Goal: Information Seeking & Learning: Learn about a topic

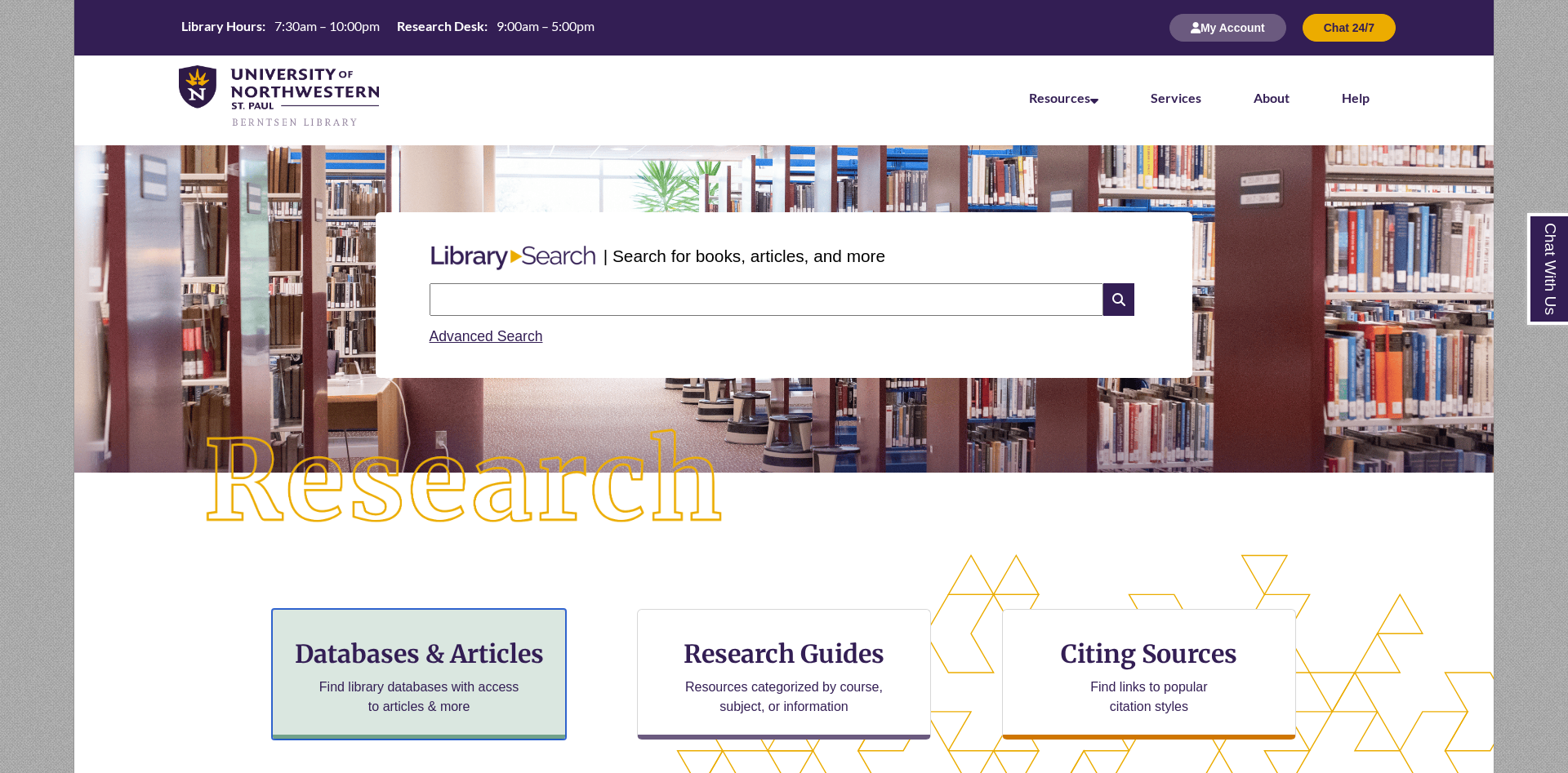
click at [470, 666] on h3 "Databases & Articles" at bounding box center [418, 653] width 266 height 31
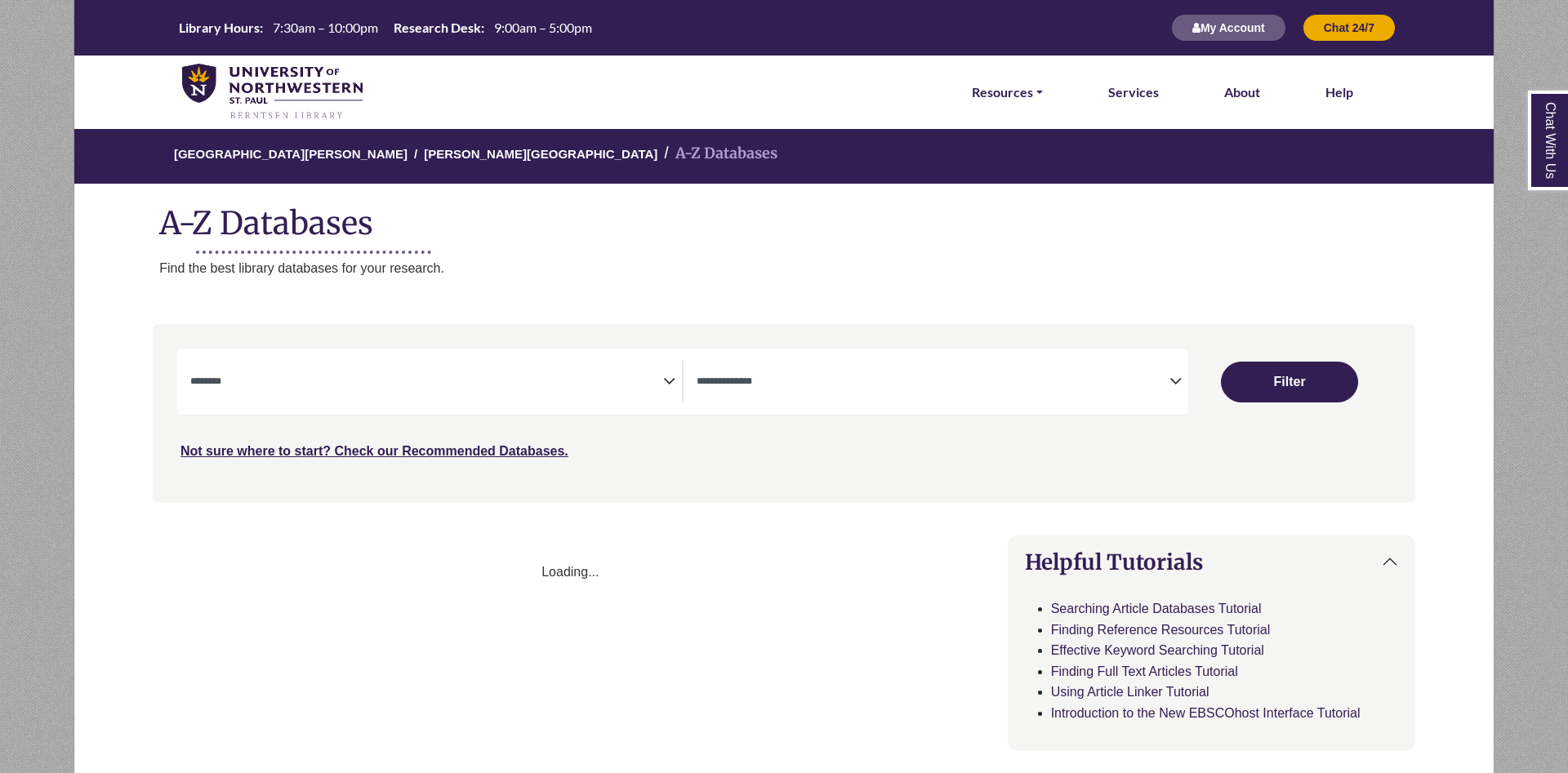
select select "Database Subject Filter"
select select "Database Types Filter"
select select "Database Subject Filter"
select select "Database Types Filter"
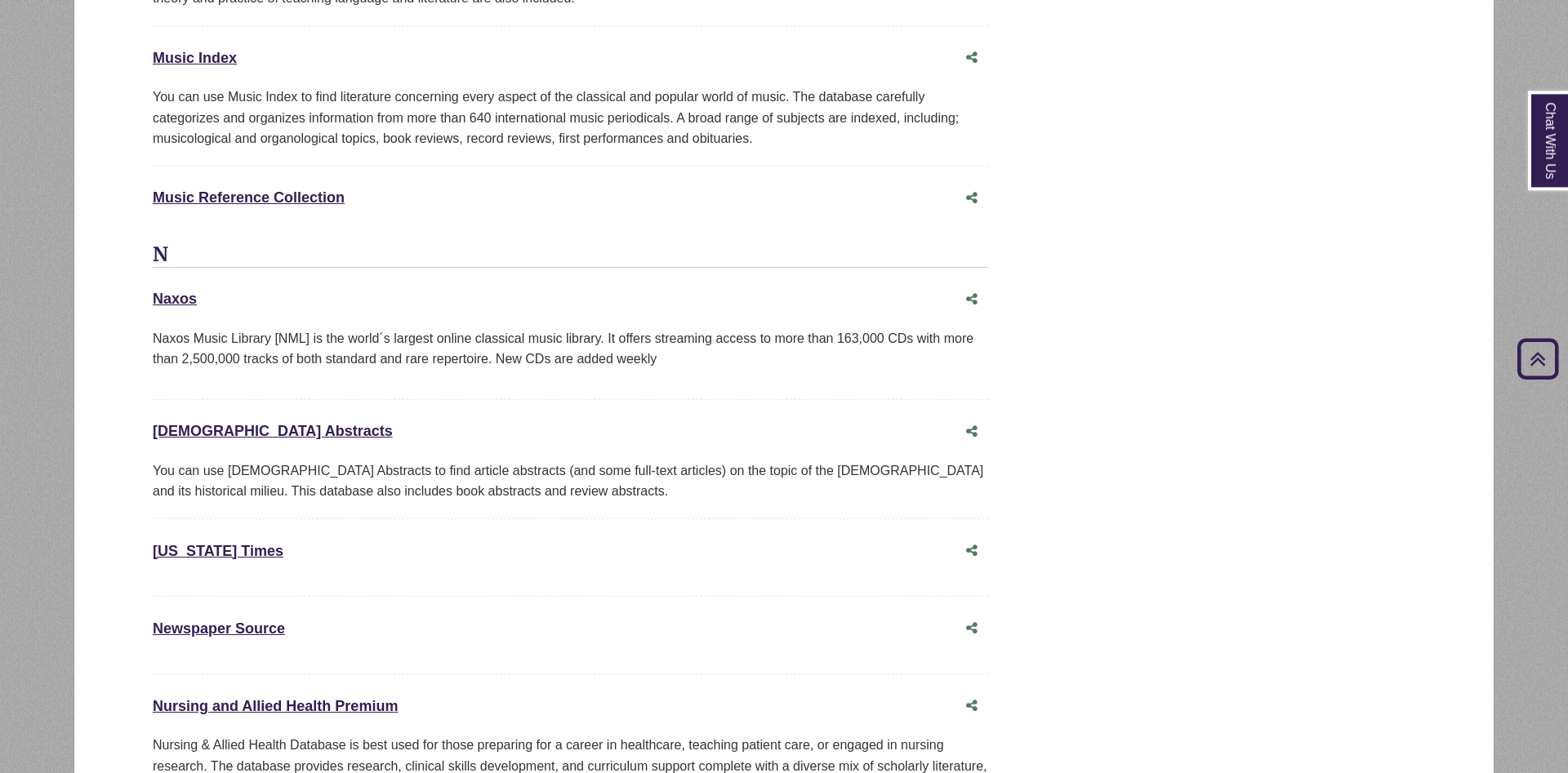
scroll to position [9110, 0]
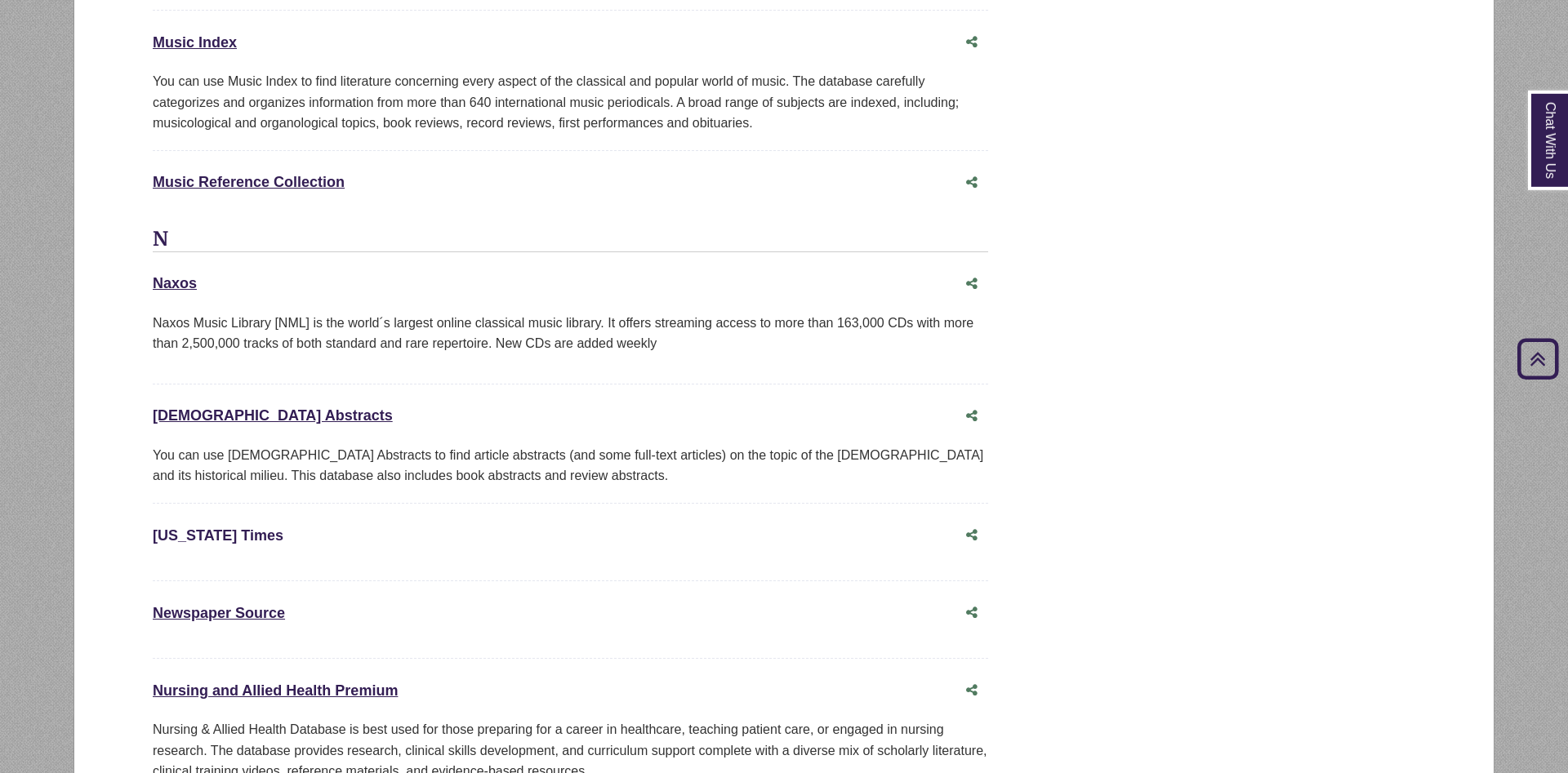
click at [223, 528] on link "New York Times This link opens in a new window" at bounding box center [218, 536] width 131 height 17
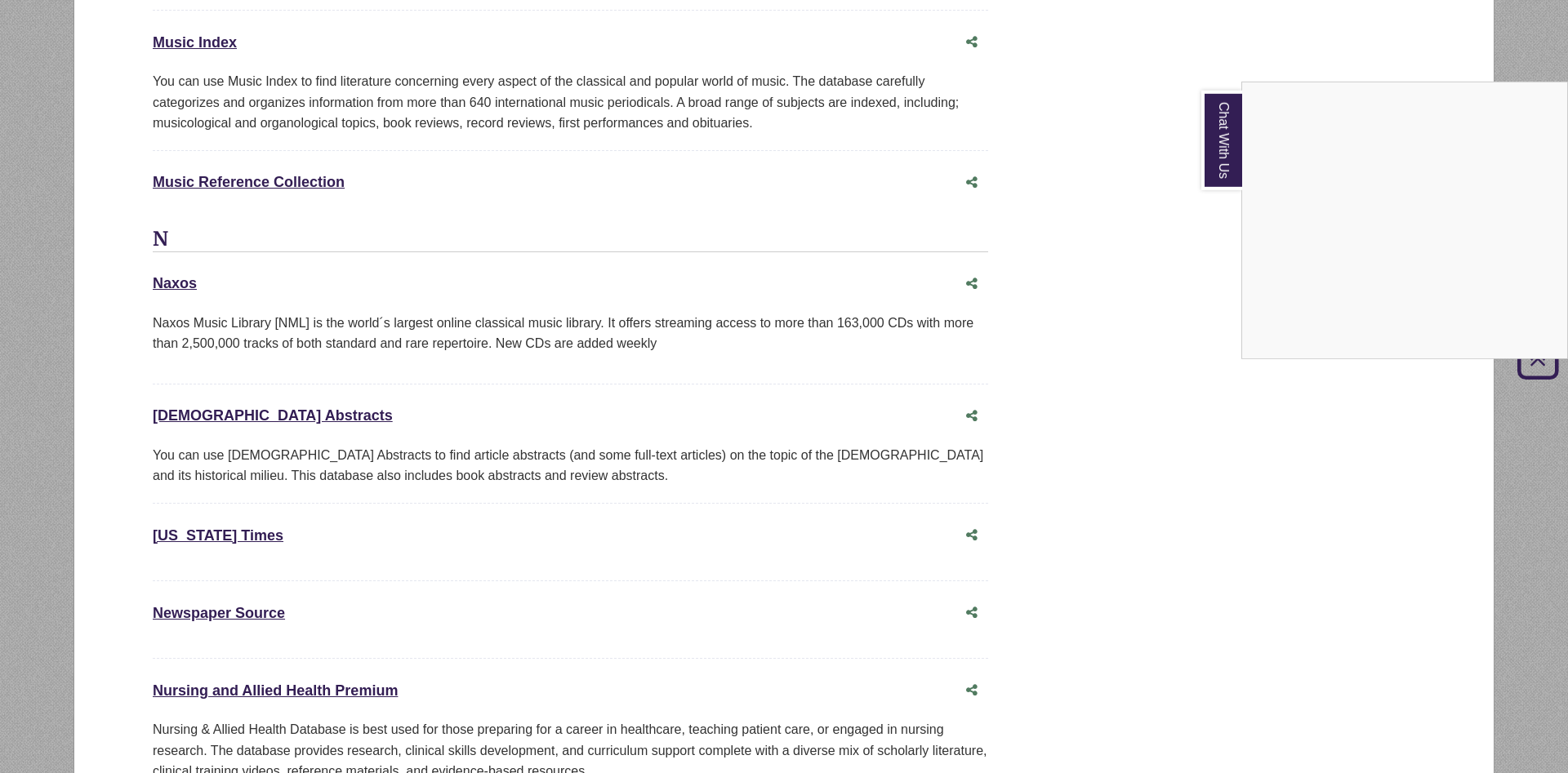
click at [235, 464] on div "Chat With Us" at bounding box center [784, 386] width 1568 height 773
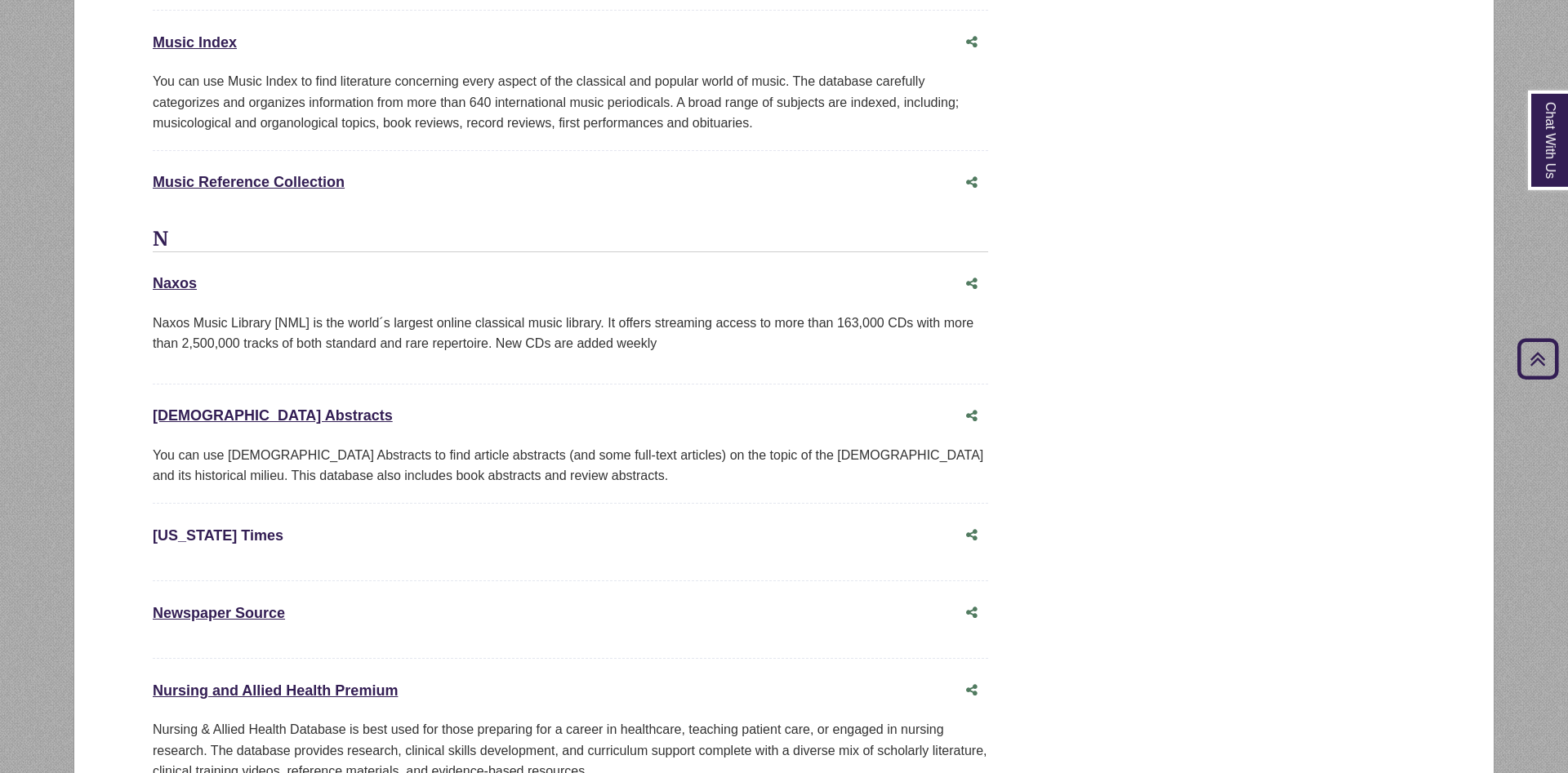
click at [235, 528] on link "New York Times This link opens in a new window" at bounding box center [218, 536] width 131 height 17
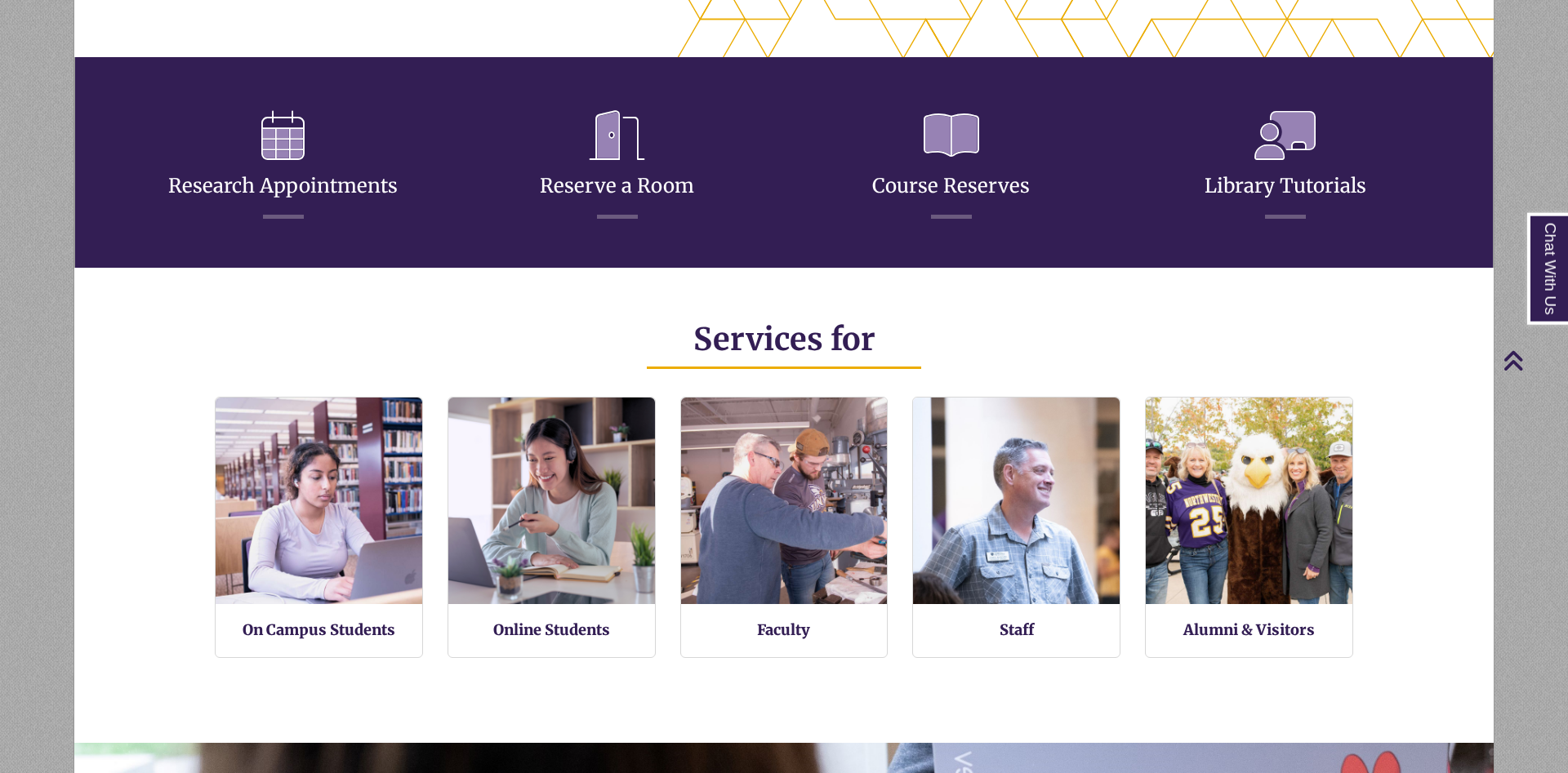
scroll to position [386, 1420]
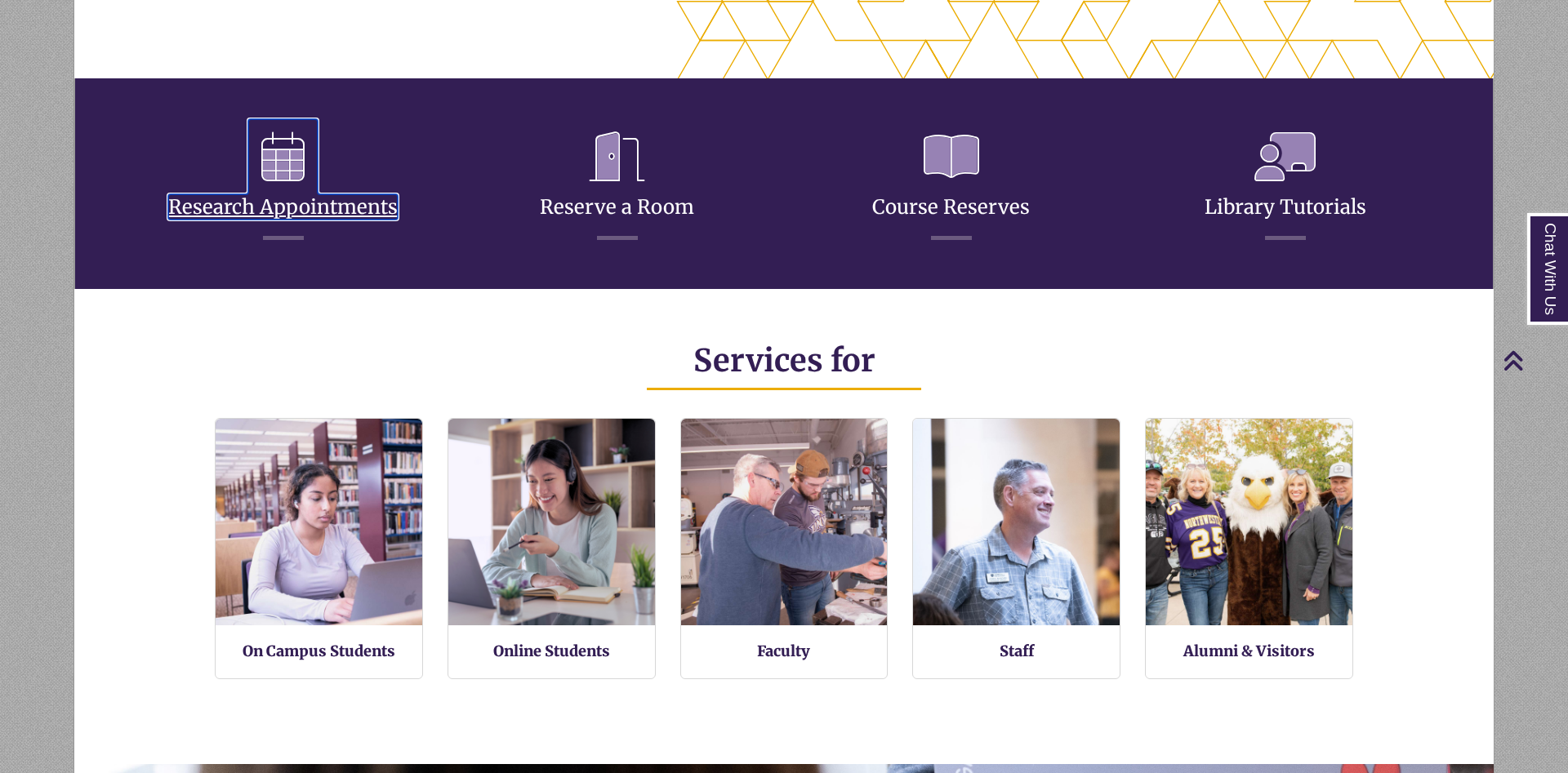
click at [253, 202] on link "Research Appointments" at bounding box center [283, 187] width 229 height 64
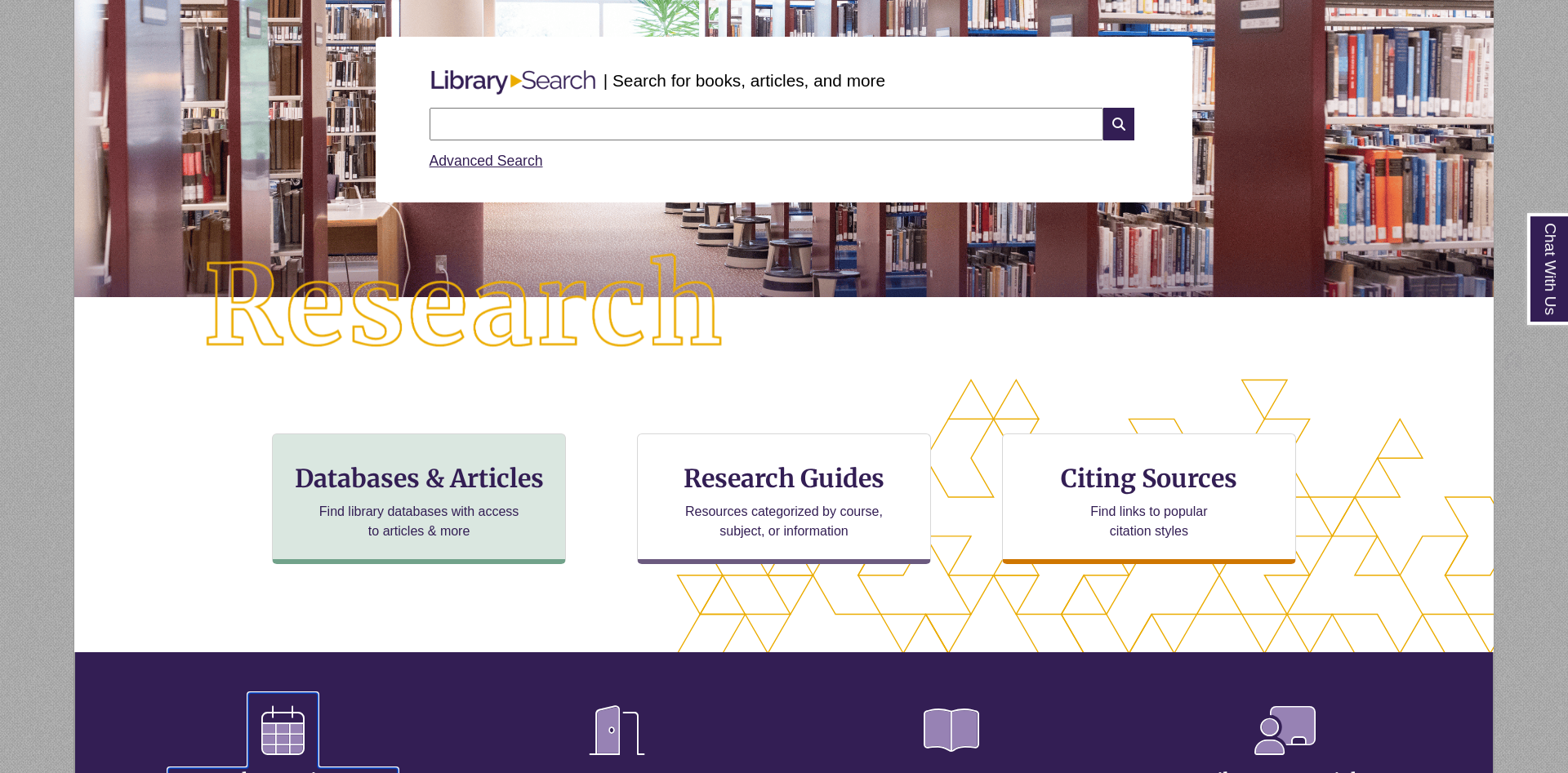
scroll to position [250, 0]
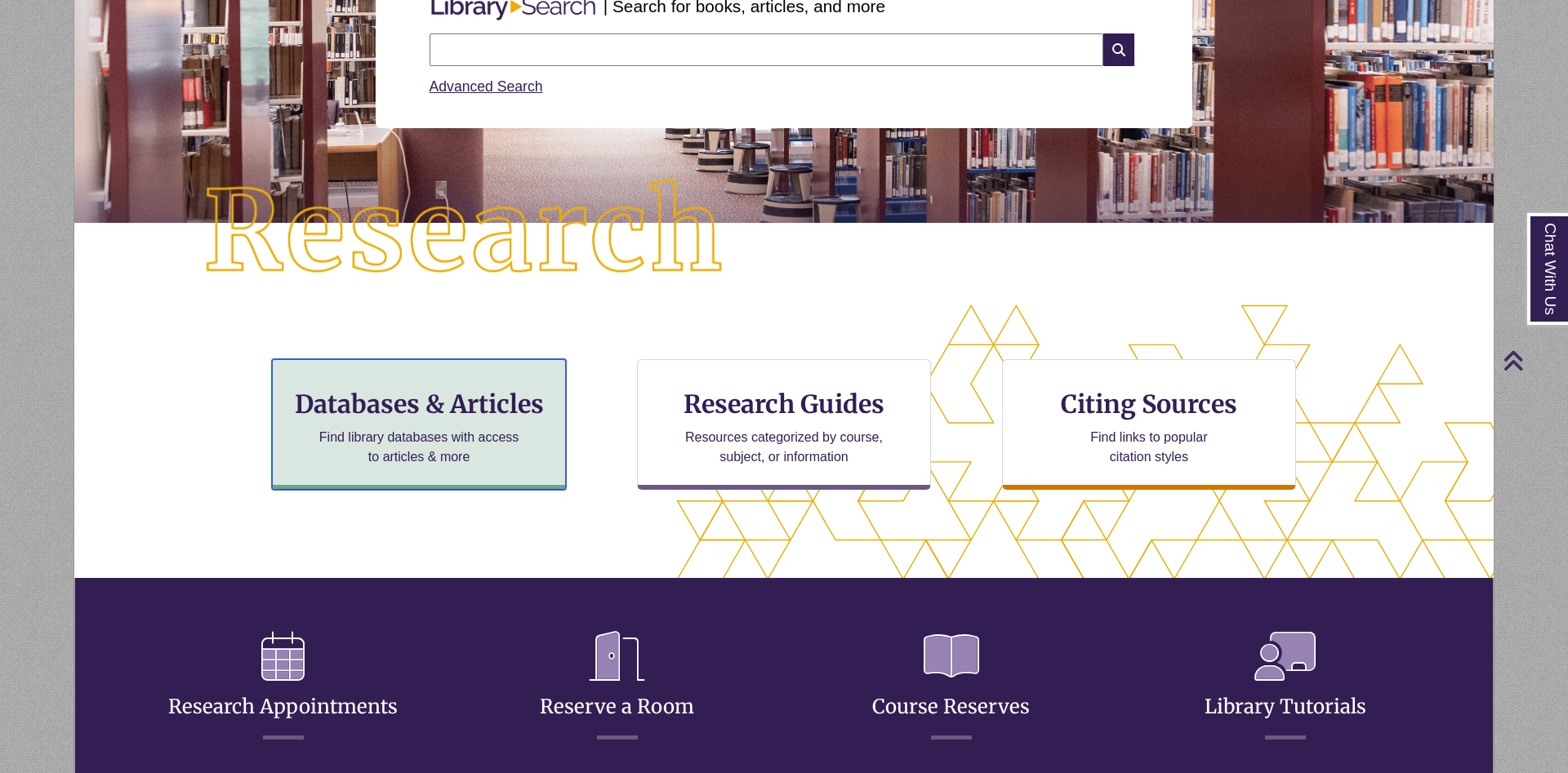
click at [453, 412] on h3 "Databases & Articles" at bounding box center [418, 403] width 266 height 31
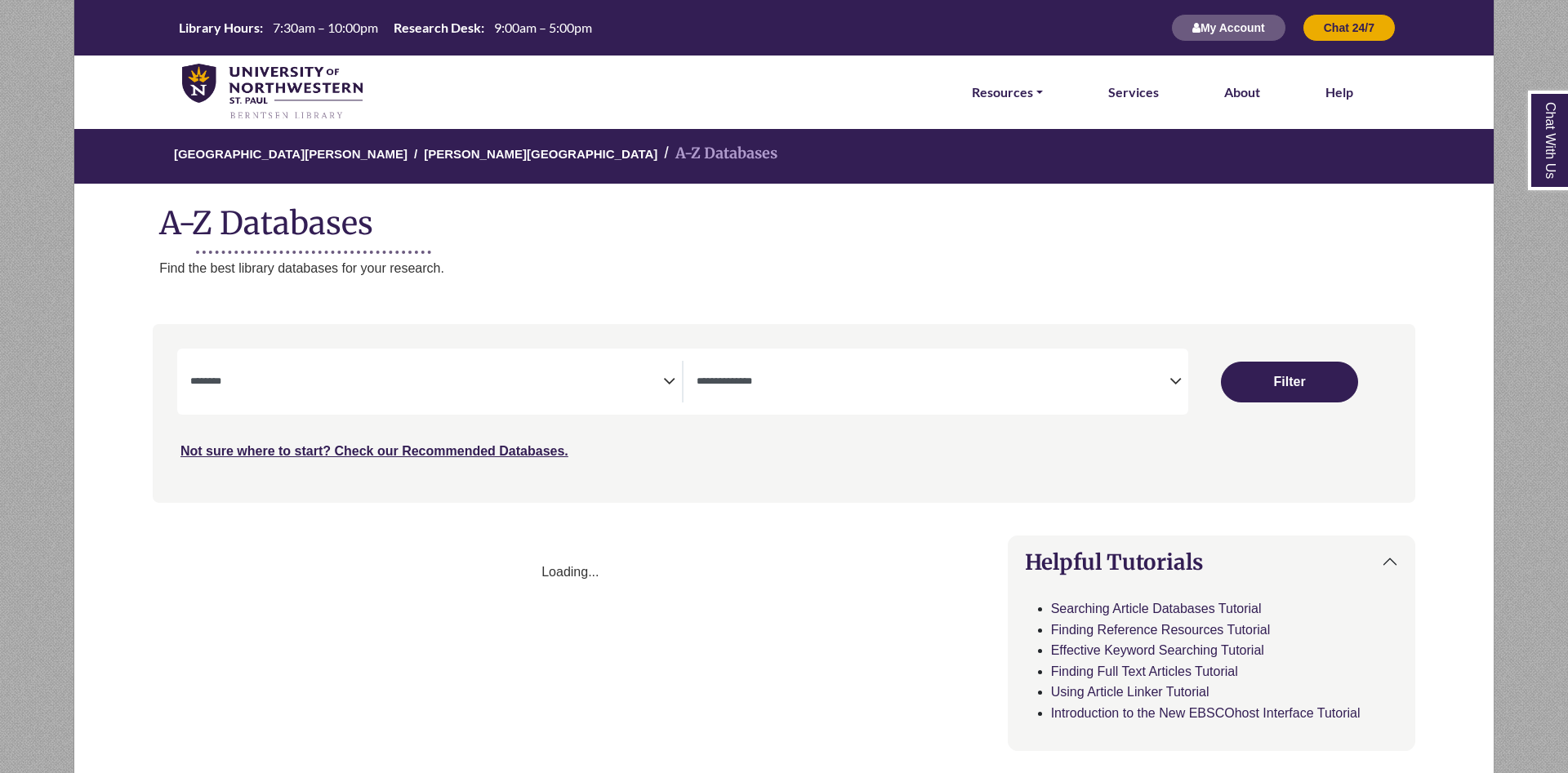
select select "Database Subject Filter"
select select "Database Types Filter"
select select "Database Subject Filter"
select select "Database Types Filter"
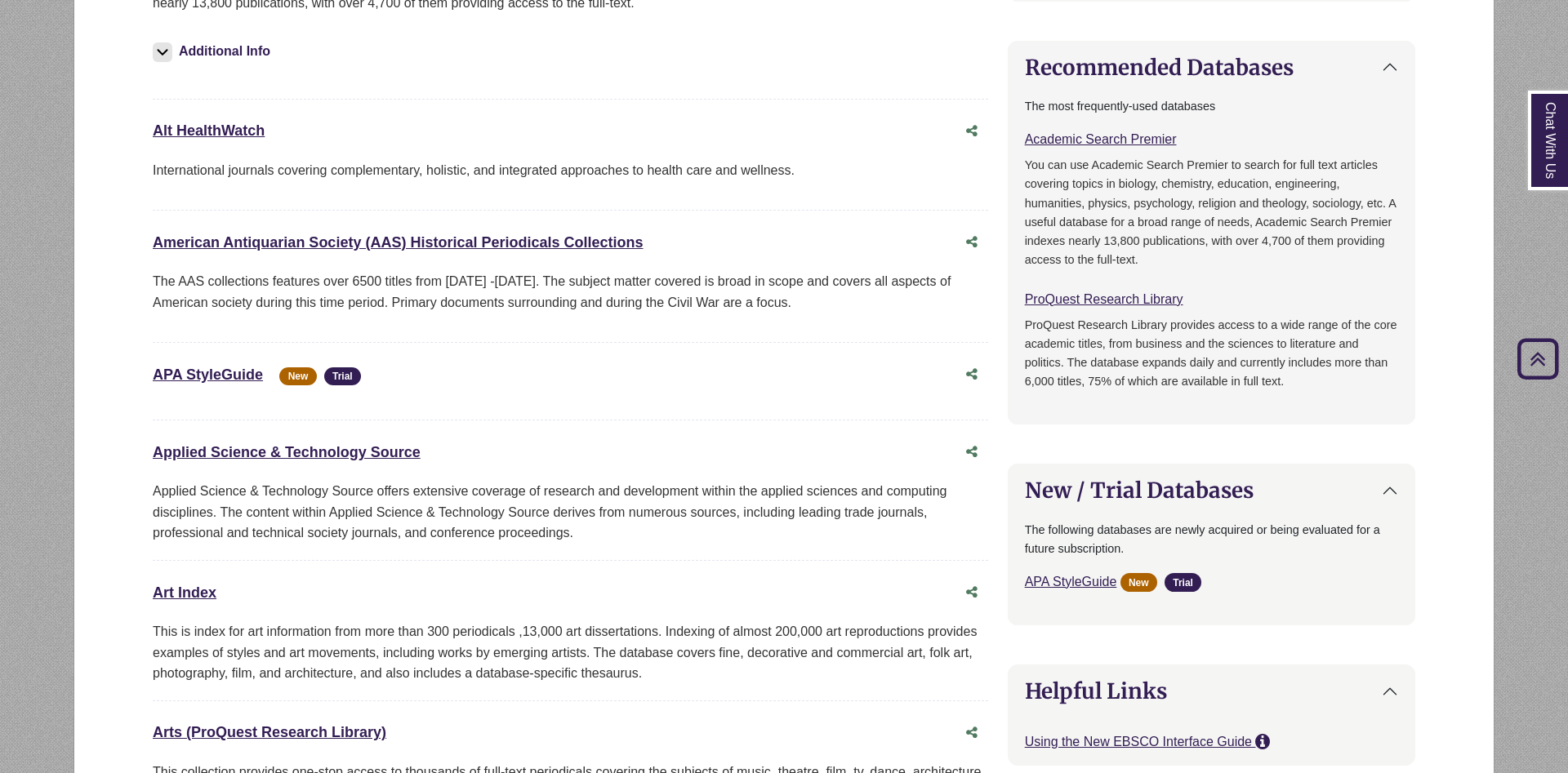
scroll to position [1083, 0]
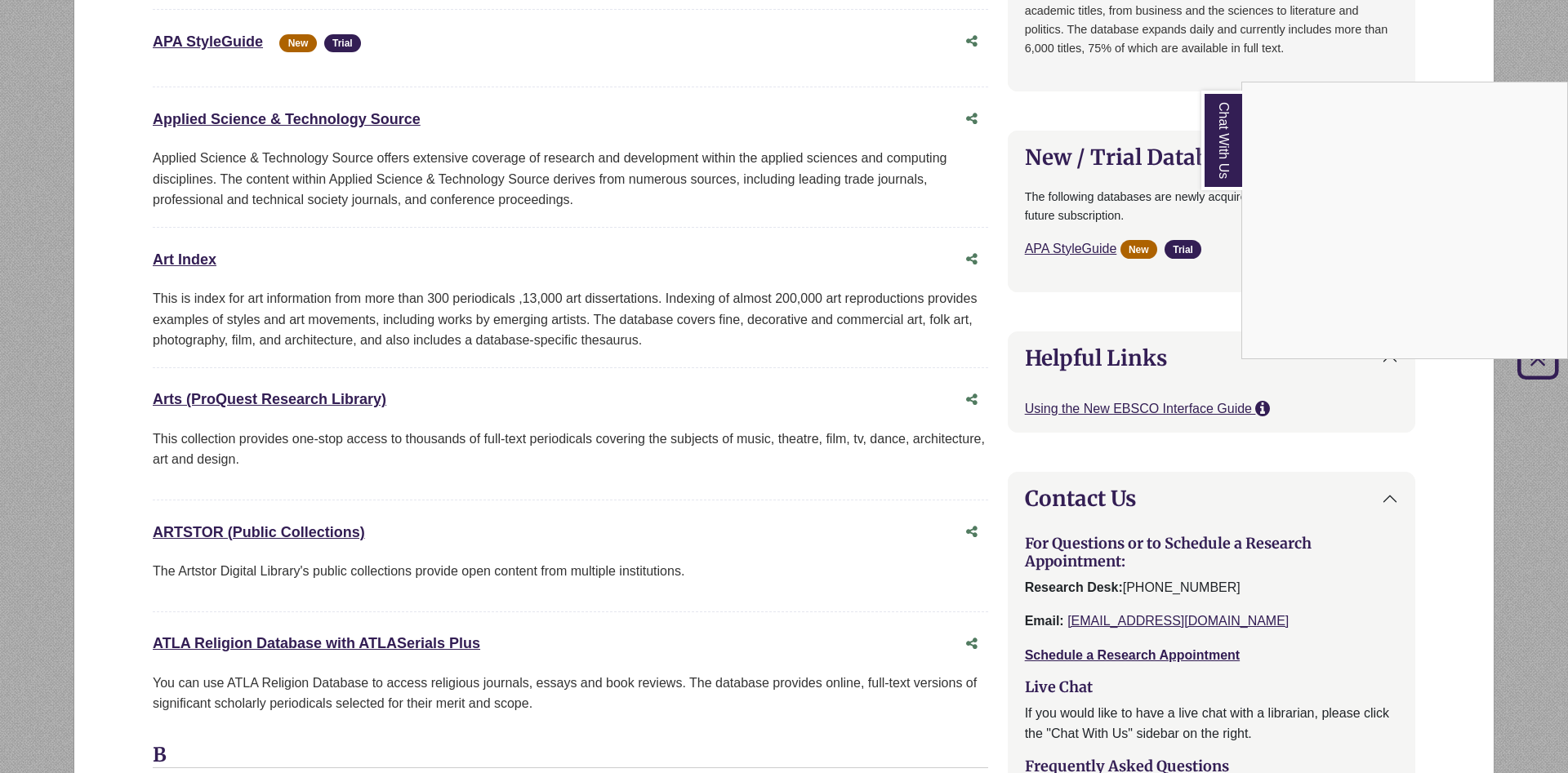
click at [1220, 152] on link "Chat With Us" at bounding box center [1221, 140] width 41 height 100
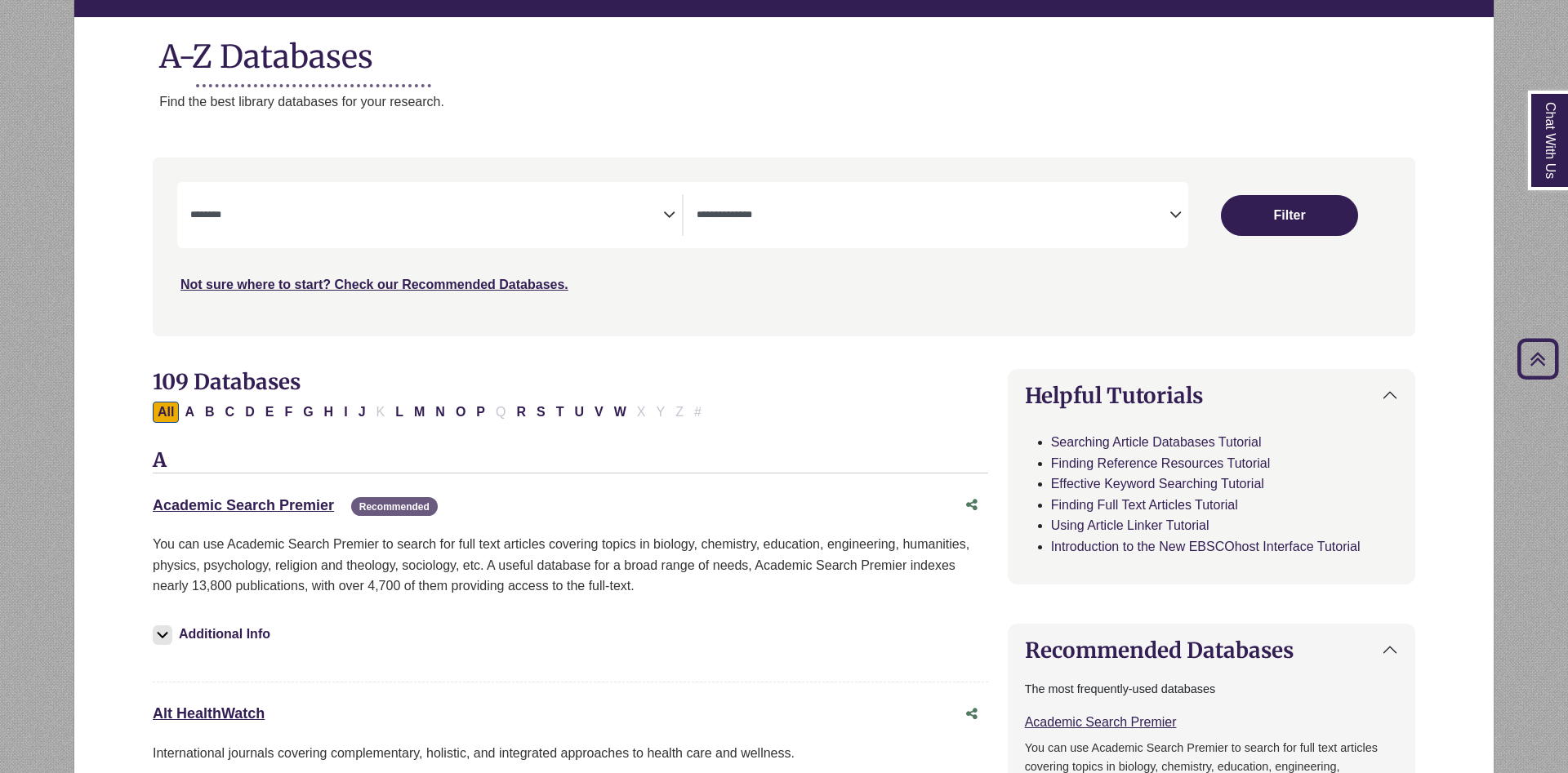
scroll to position [0, 0]
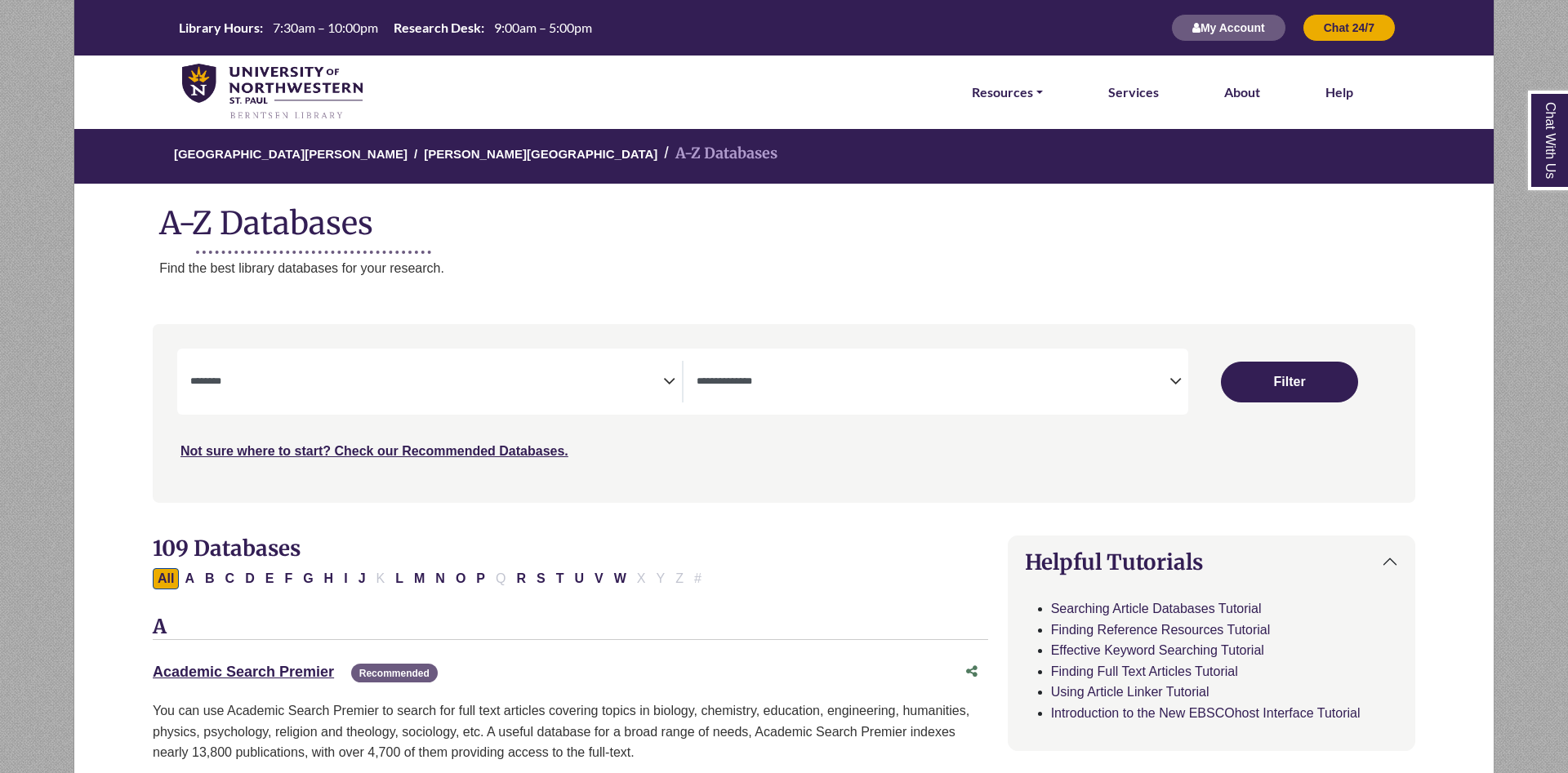
click at [703, 256] on div "University of Northwestern - St. Paul Berntsen Library A-Z Databases A-Z Databa…" at bounding box center [784, 217] width 1422 height 181
click at [673, 383] on icon "Search filters" at bounding box center [669, 379] width 12 height 25
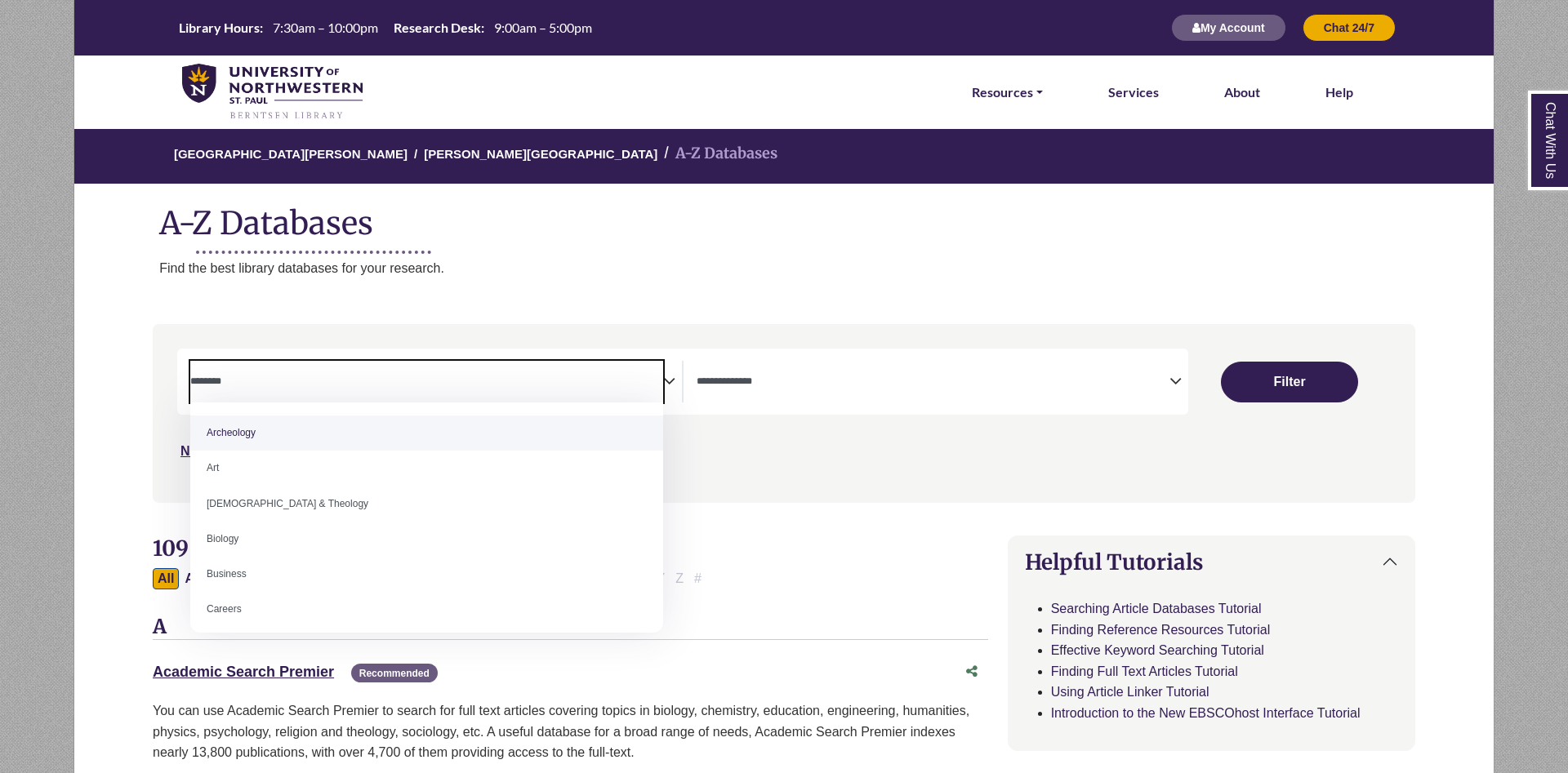
click at [673, 383] on icon "Search filters" at bounding box center [669, 379] width 12 height 25
click at [674, 285] on div "University of Northwestern - St. Paul Berntsen Library A-Z Databases A-Z Databa…" at bounding box center [784, 217] width 1422 height 181
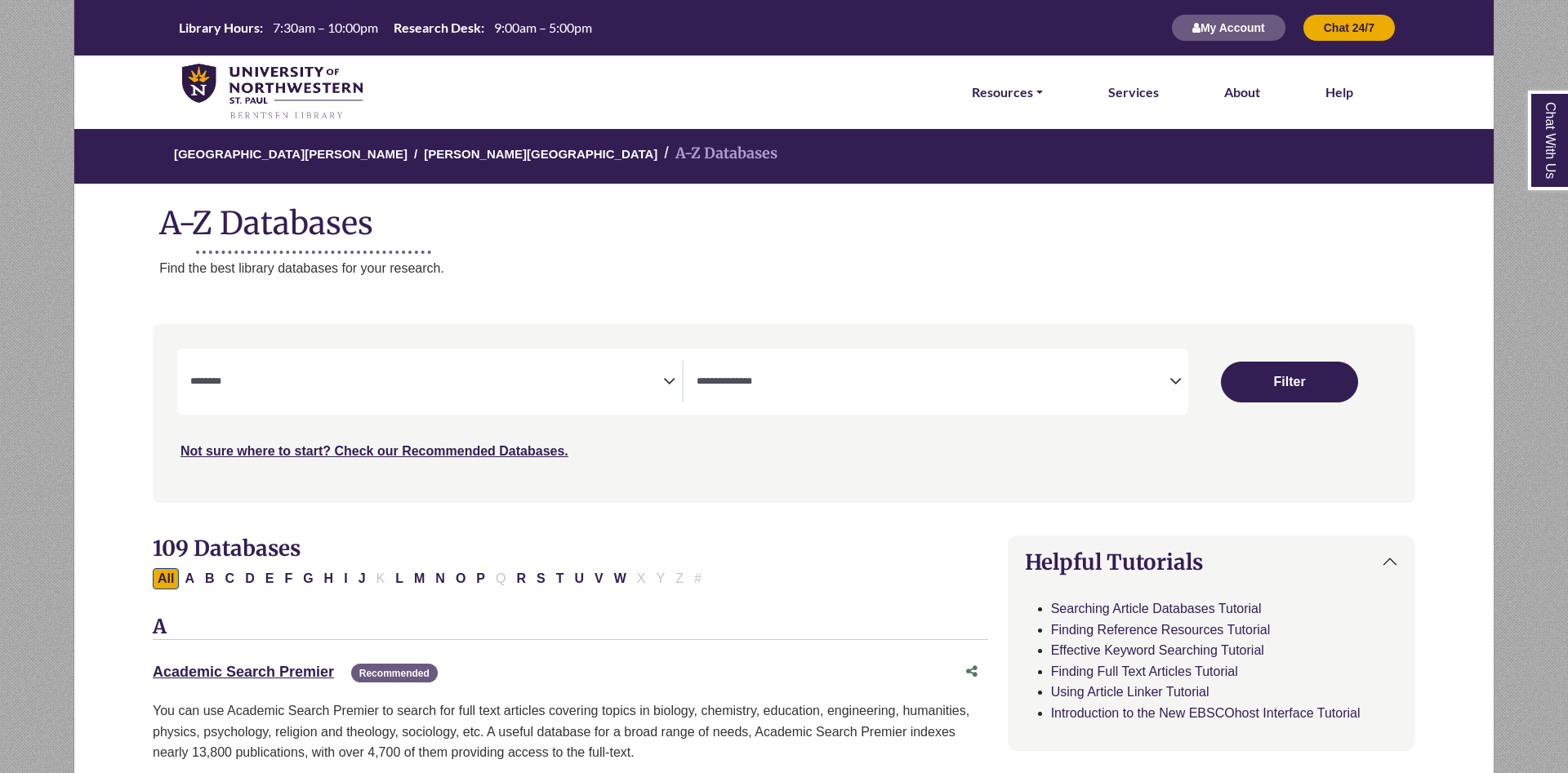
click at [671, 384] on icon "Search filters" at bounding box center [669, 379] width 12 height 25
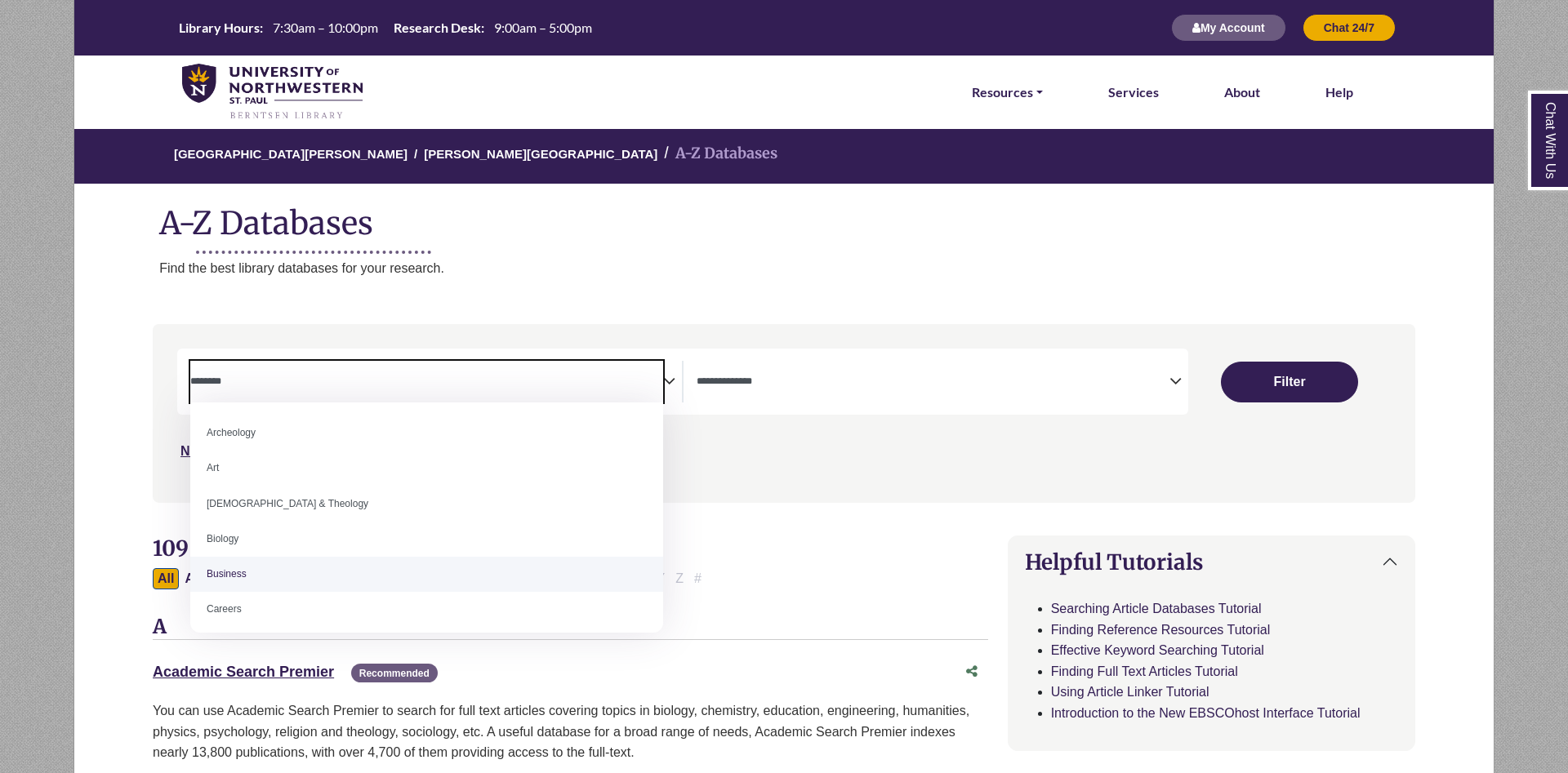
select select "*****"
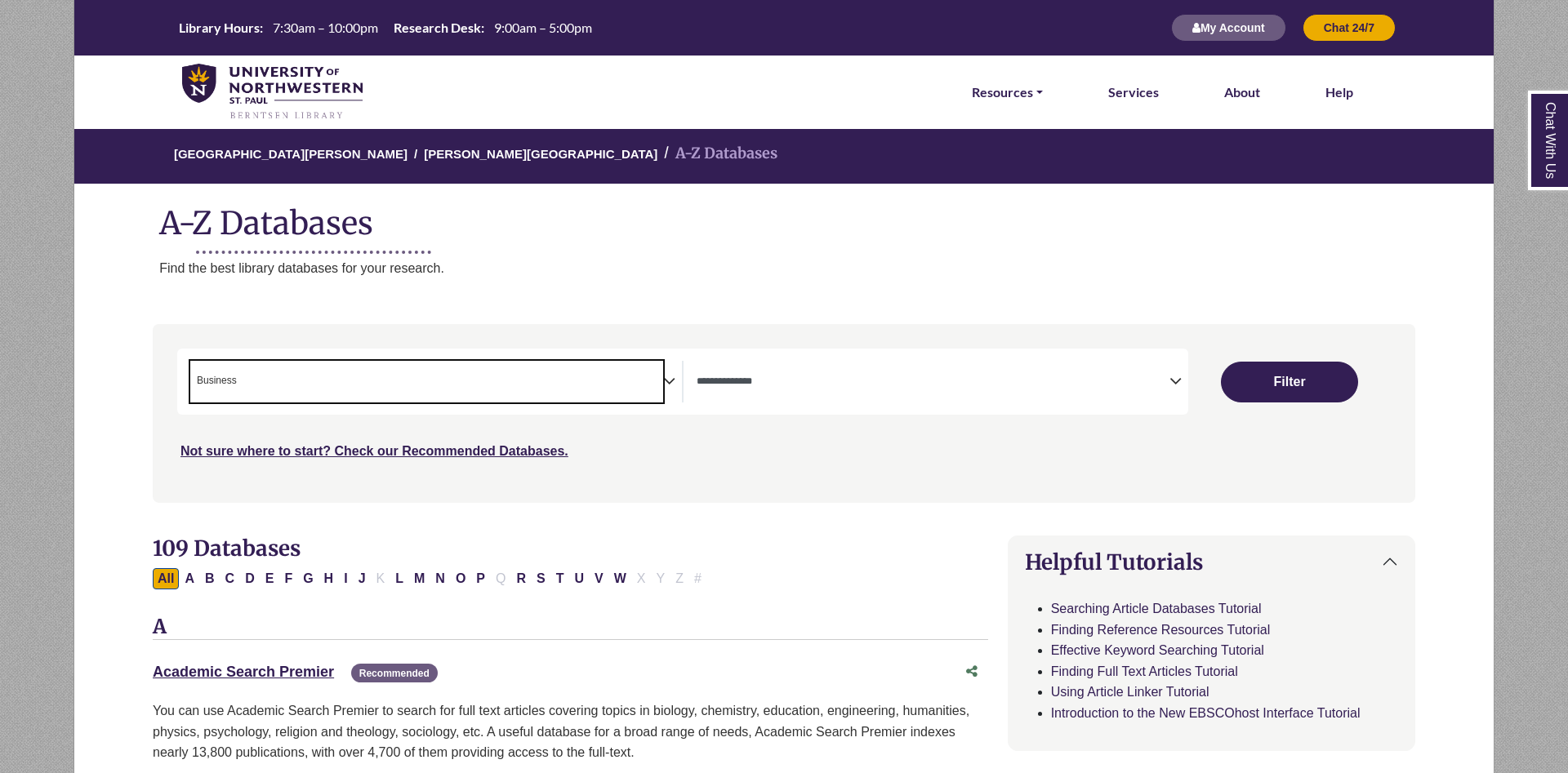
scroll to position [72, 0]
click at [1285, 368] on button "Filter" at bounding box center [1289, 382] width 137 height 41
select select "Database Types Filter"
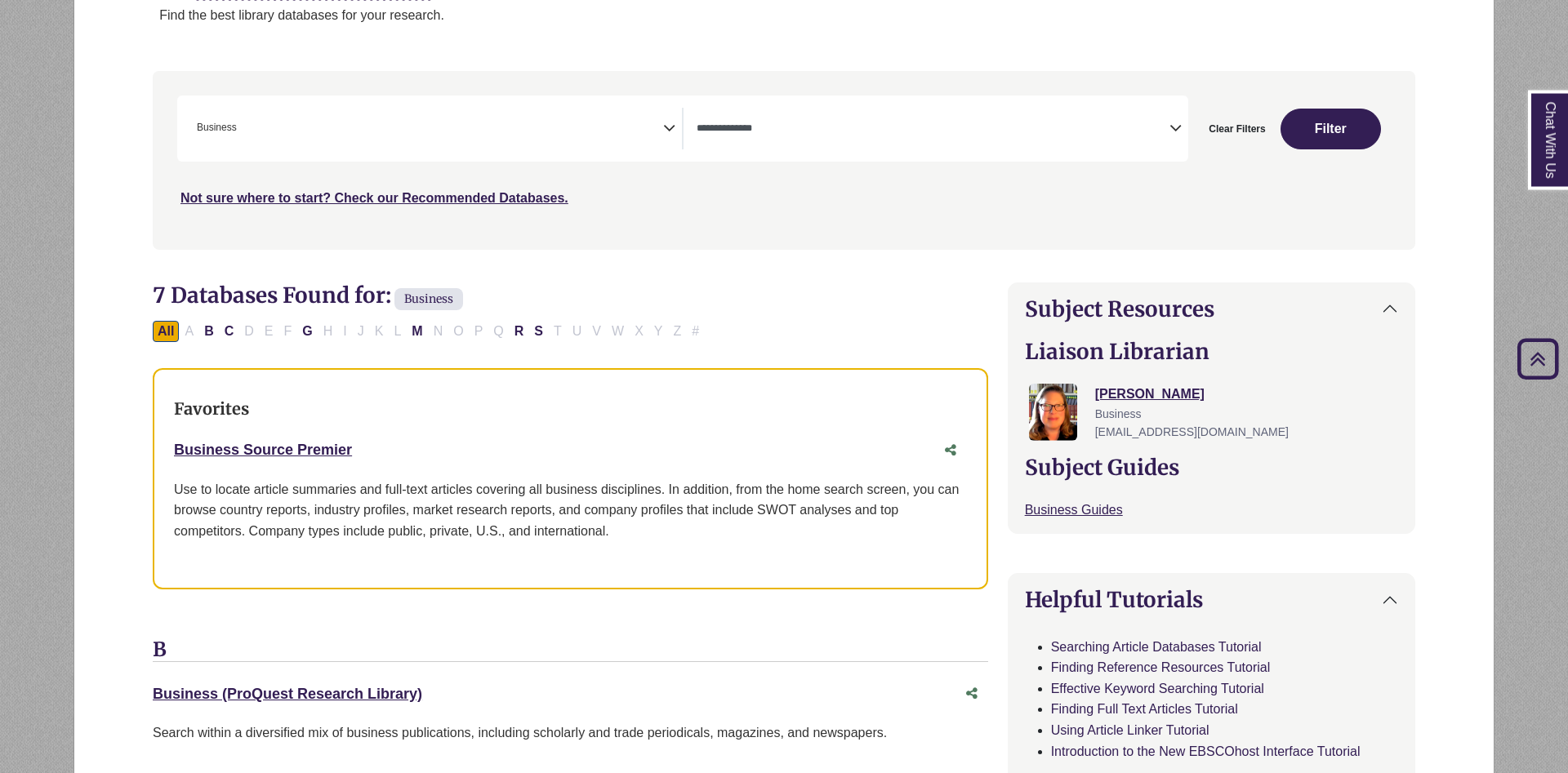
scroll to position [250, 0]
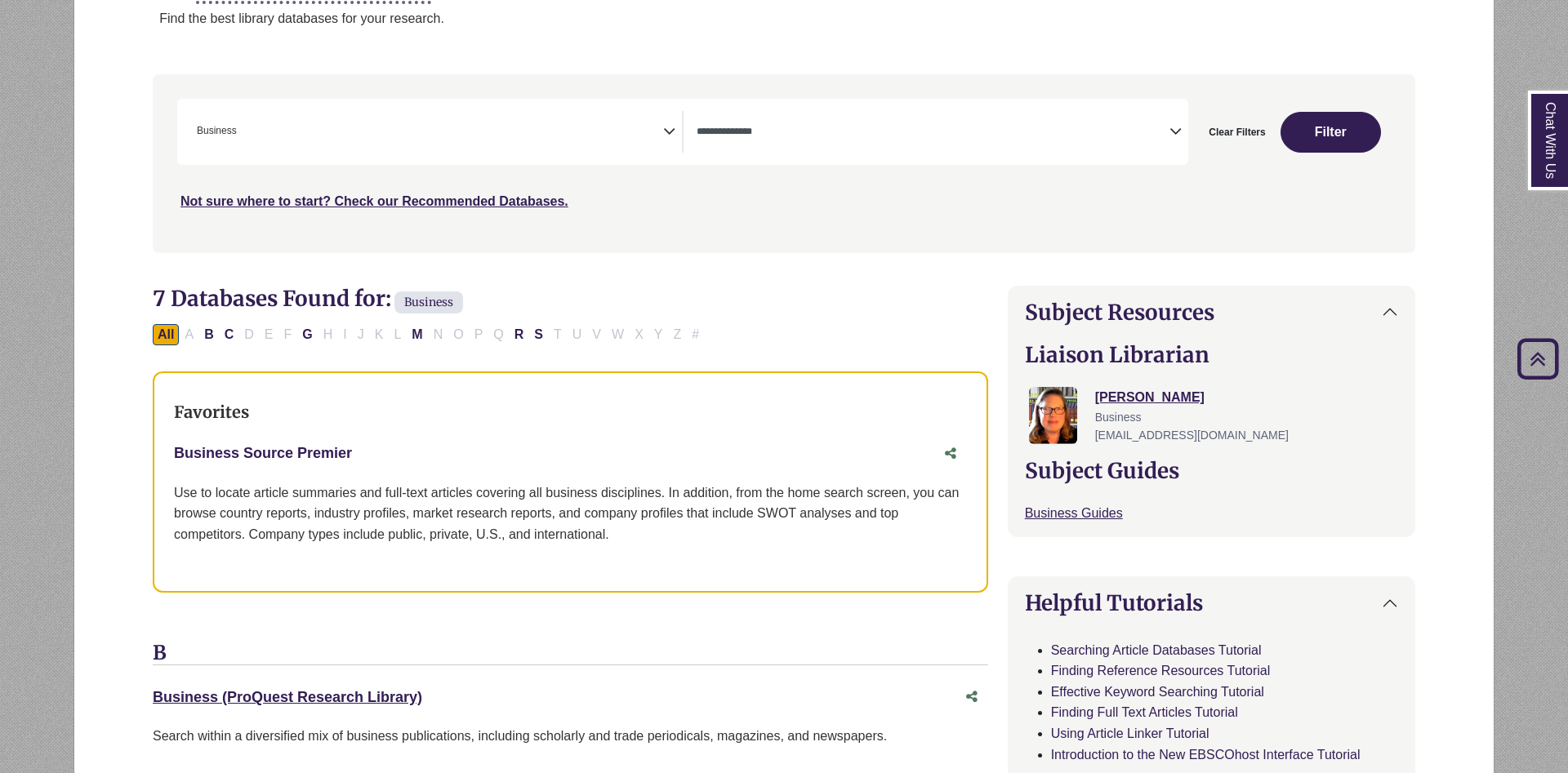
click at [306, 451] on link "Business Source Premier This link opens in a new window" at bounding box center [263, 453] width 178 height 17
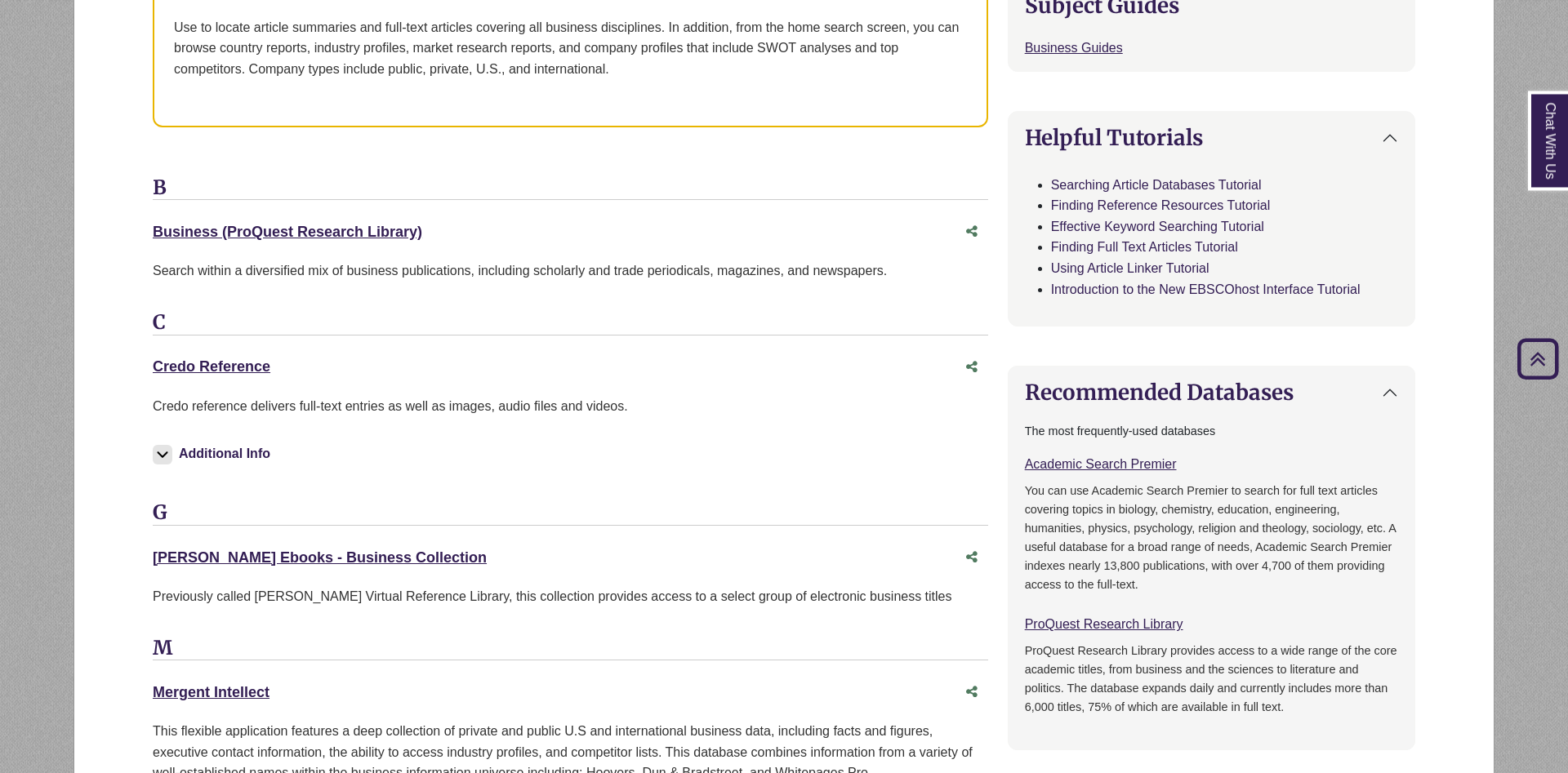
scroll to position [749, 0]
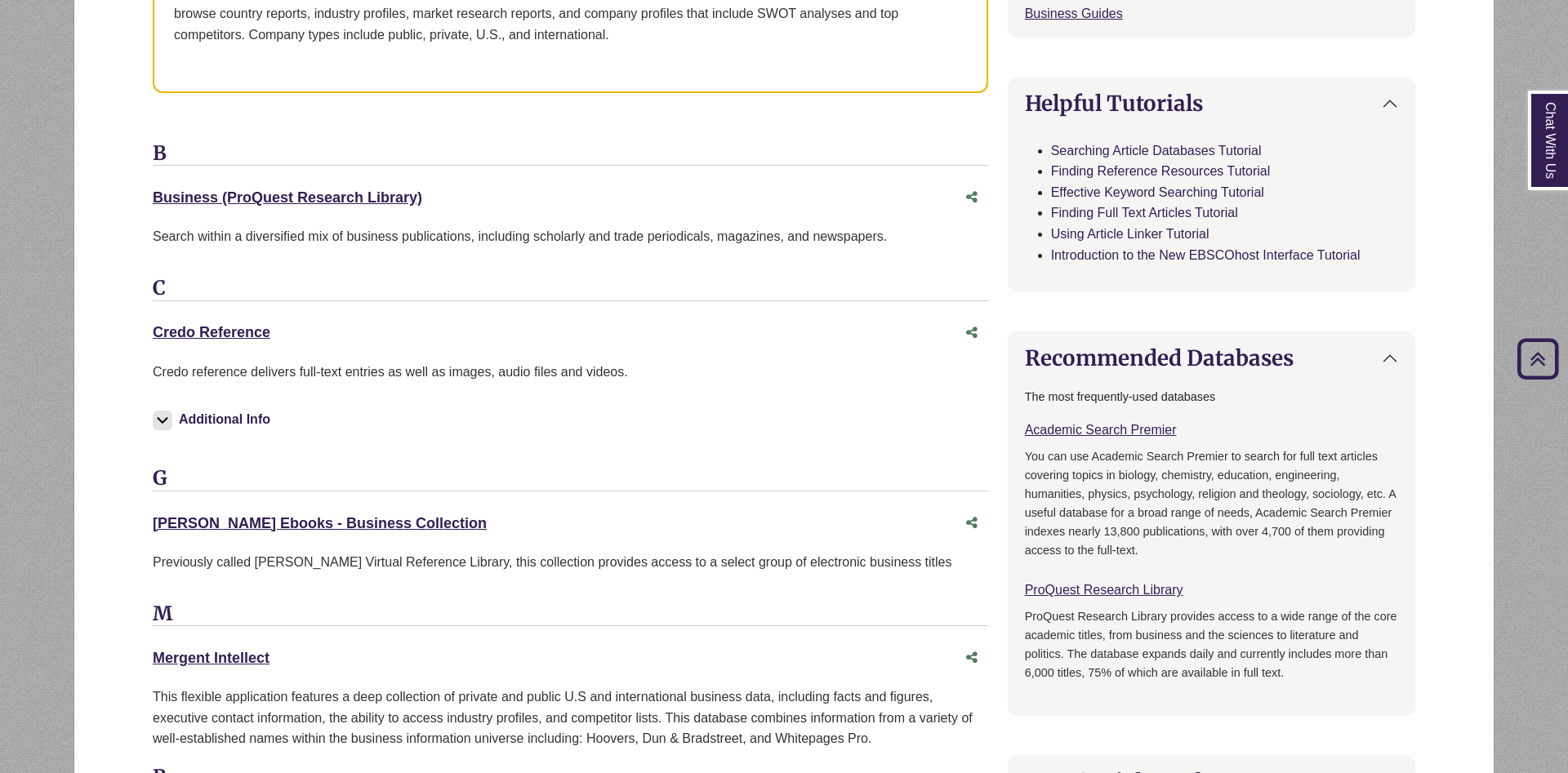
click at [172, 429] on button "Additional Info" at bounding box center [215, 419] width 123 height 23
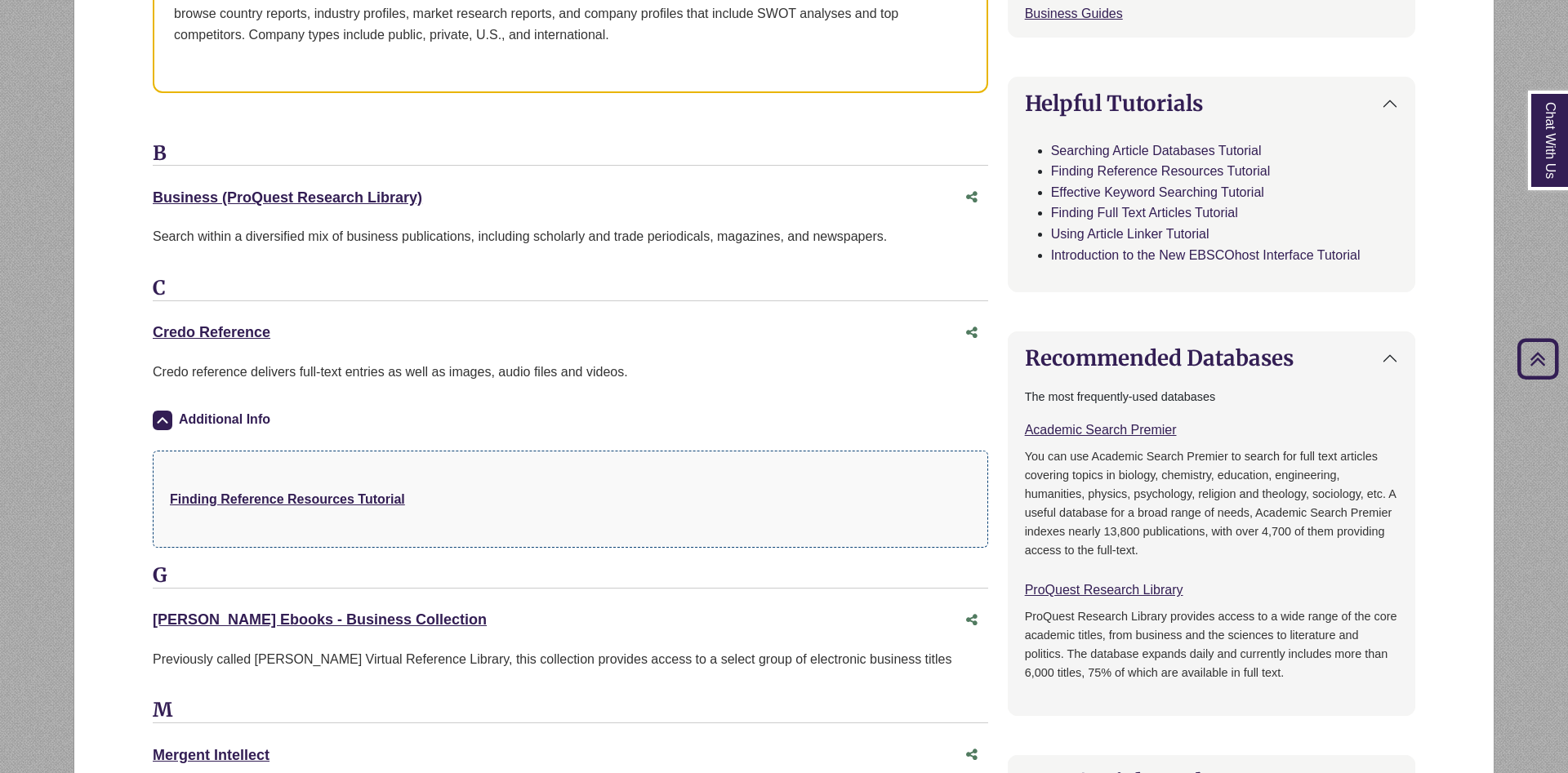
click at [172, 429] on button "Additional Info" at bounding box center [215, 419] width 123 height 23
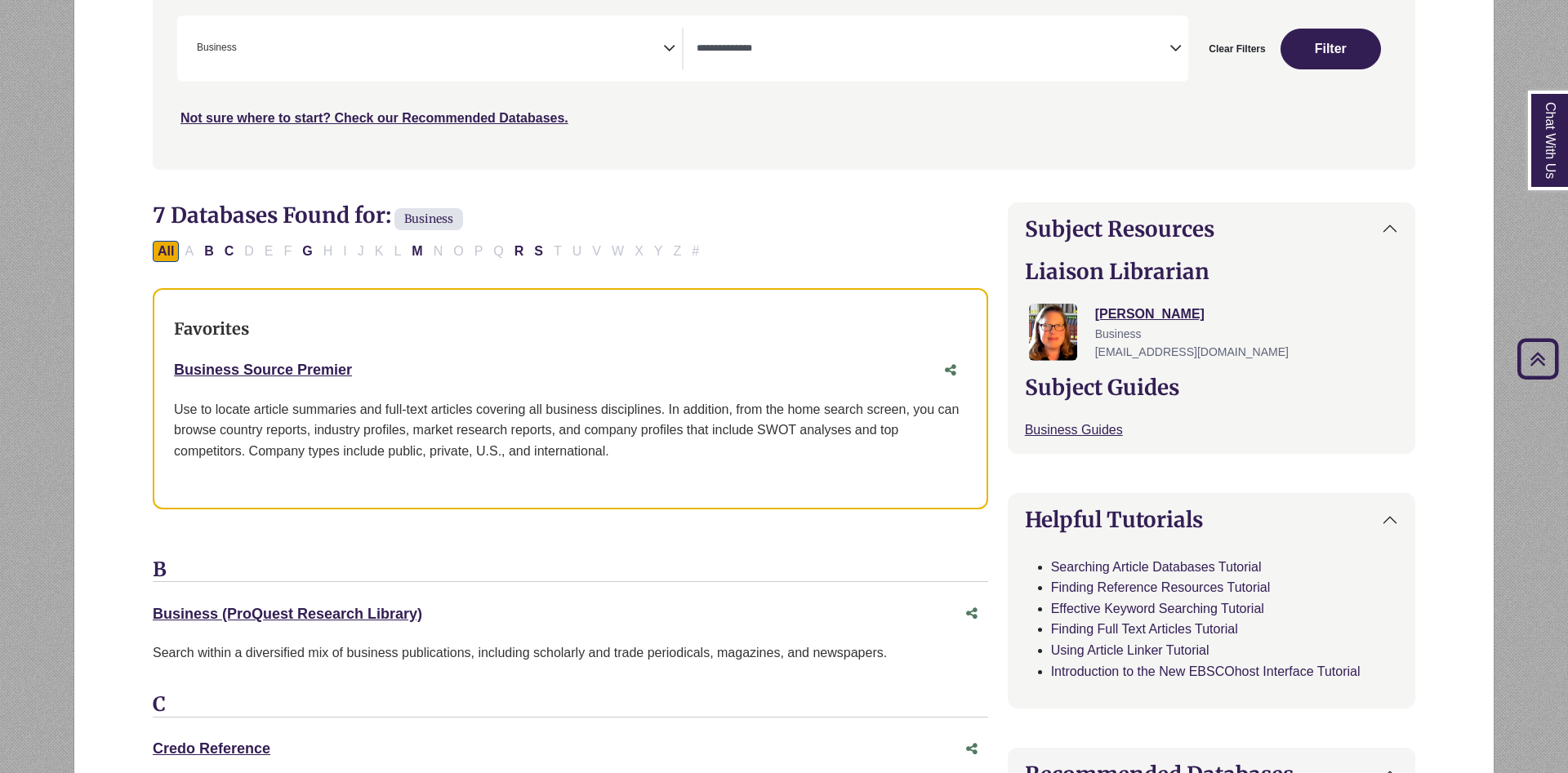
scroll to position [0, 0]
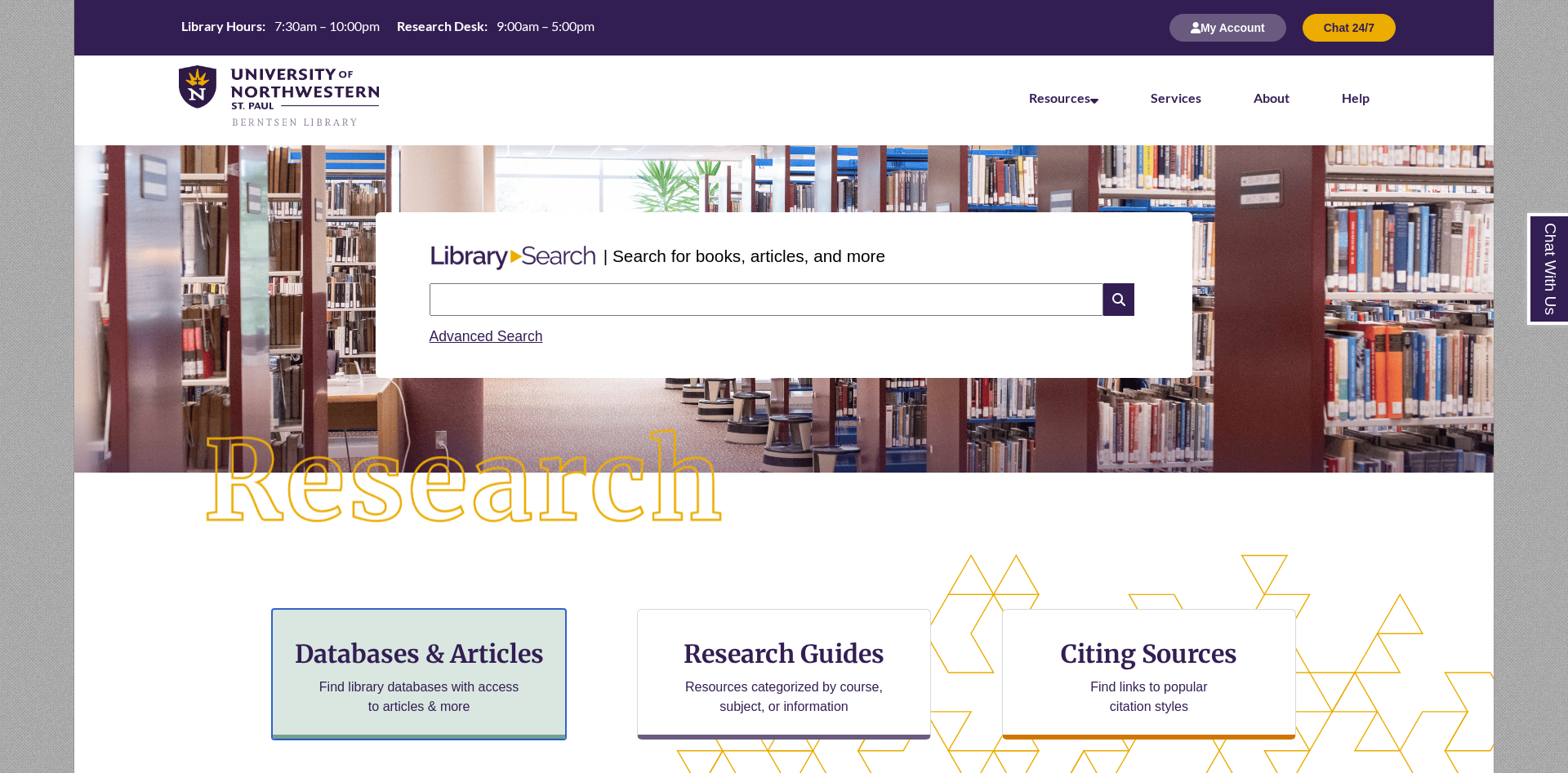
click at [529, 668] on h3 "Databases & Articles" at bounding box center [418, 653] width 266 height 31
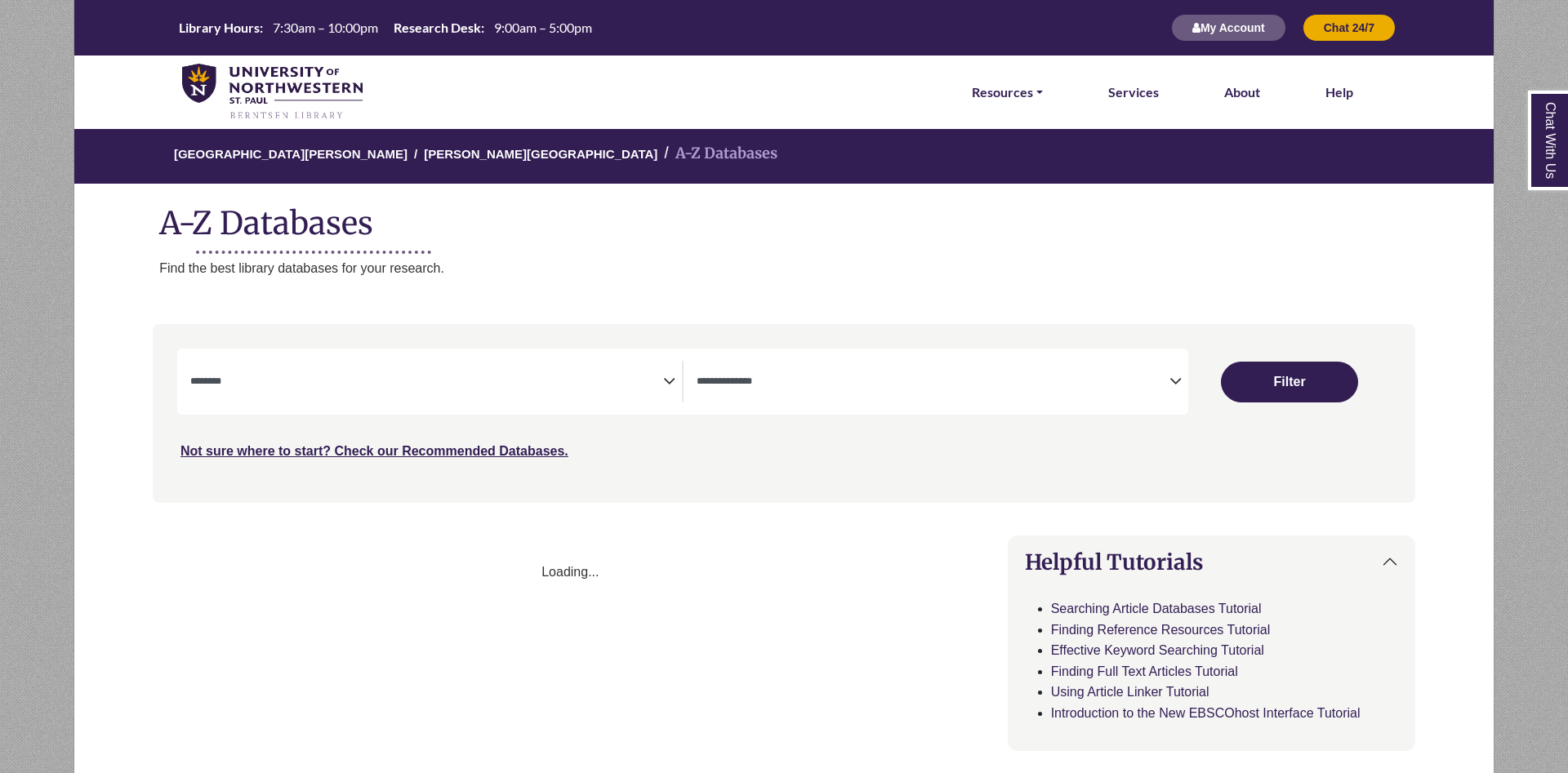
select select "Database Subject Filter"
select select "Database Types Filter"
select select "Database Subject Filter"
select select "Database Types Filter"
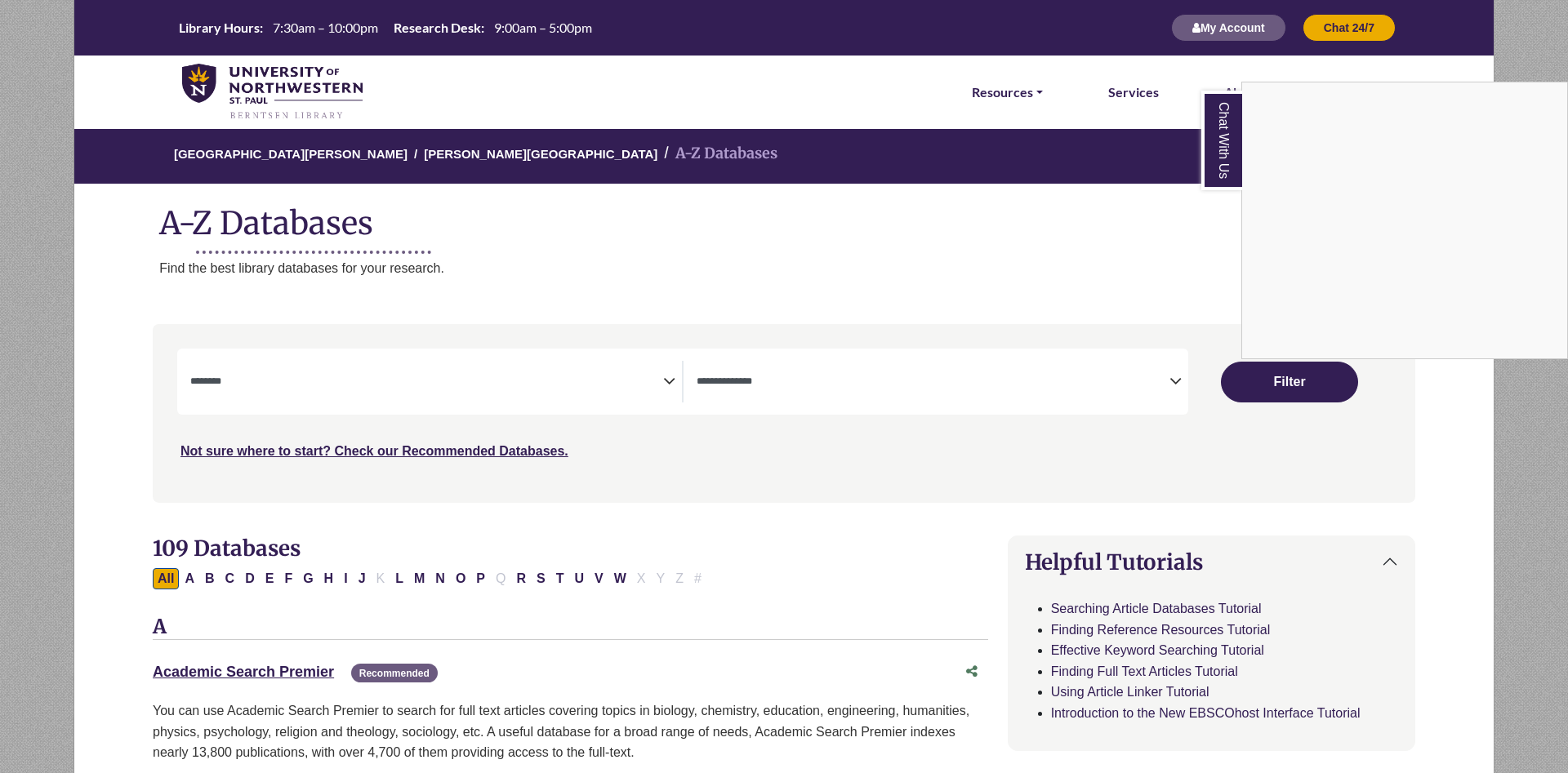
click at [1206, 152] on link "Chat With Us" at bounding box center [1221, 140] width 41 height 100
